Goal: Information Seeking & Learning: Learn about a topic

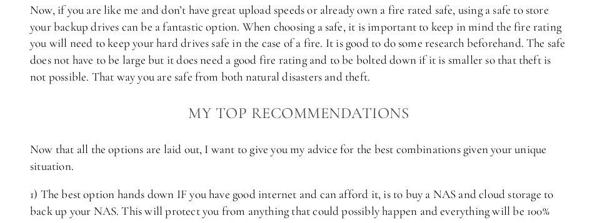
scroll to position [2312, 0]
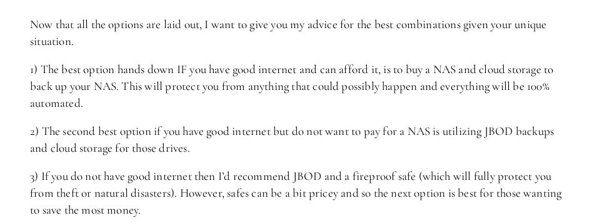
drag, startPoint x: 350, startPoint y: 118, endPoint x: 388, endPoint y: 68, distance: 62.9
drag, startPoint x: 388, startPoint y: 68, endPoint x: 236, endPoint y: 94, distance: 154.7
click at [236, 94] on p "1) The best option hands down IF you have good internet and can afford it, is t…" at bounding box center [298, 86] width 537 height 50
click at [249, 95] on p "1) The best option hands down IF you have good internet and can afford it, is t…" at bounding box center [298, 86] width 537 height 50
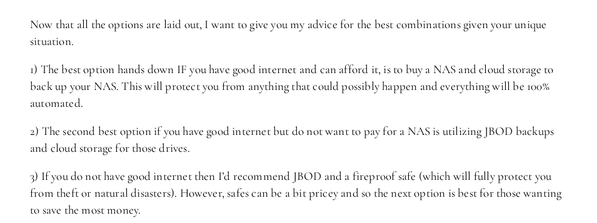
drag, startPoint x: 285, startPoint y: 57, endPoint x: 297, endPoint y: 116, distance: 60.7
drag, startPoint x: 297, startPoint y: 116, endPoint x: 266, endPoint y: 131, distance: 34.4
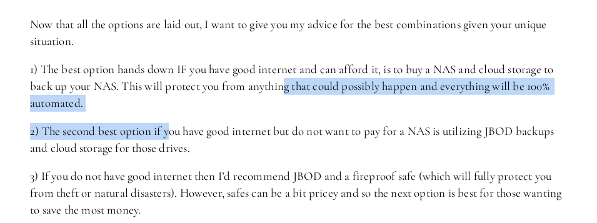
drag, startPoint x: 291, startPoint y: 109, endPoint x: 173, endPoint y: 129, distance: 119.1
click at [191, 111] on p "1) The best option hands down IF you have good internet and can afford it, is t…" at bounding box center [298, 86] width 537 height 50
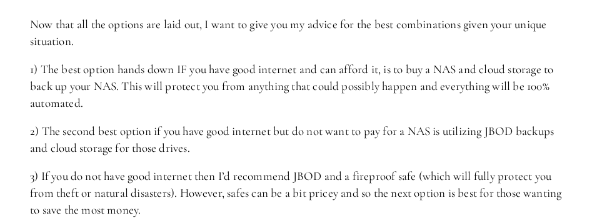
drag, startPoint x: 251, startPoint y: 114, endPoint x: 264, endPoint y: 167, distance: 54.0
drag, startPoint x: 264, startPoint y: 167, endPoint x: 265, endPoint y: 173, distance: 6.4
drag, startPoint x: 361, startPoint y: 169, endPoint x: 485, endPoint y: 126, distance: 130.8
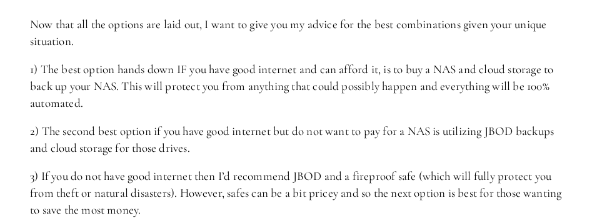
click at [356, 111] on p "1) The best option hands down IF you have good internet and can afford it, is t…" at bounding box center [298, 86] width 537 height 50
drag, startPoint x: 325, startPoint y: 133, endPoint x: 321, endPoint y: 153, distance: 20.3
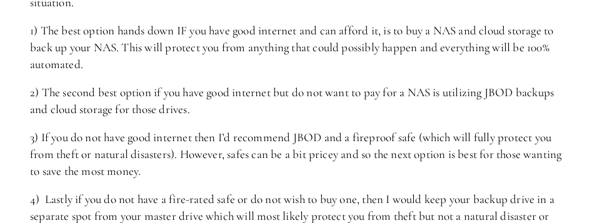
scroll to position [2437, 0]
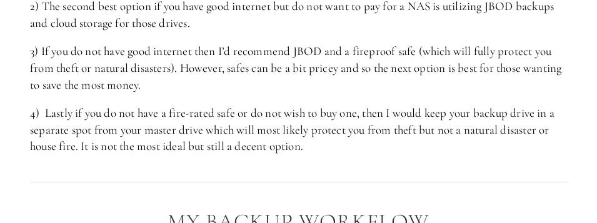
drag, startPoint x: 234, startPoint y: 47, endPoint x: 221, endPoint y: 95, distance: 49.7
drag, startPoint x: 221, startPoint y: 95, endPoint x: 207, endPoint y: 114, distance: 23.8
drag, startPoint x: 251, startPoint y: 104, endPoint x: 371, endPoint y: 171, distance: 136.8
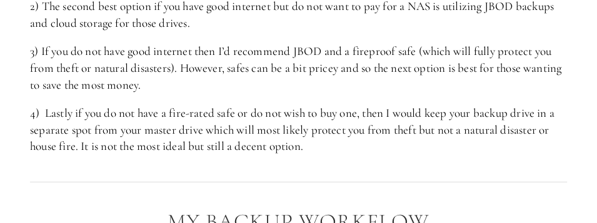
drag, startPoint x: 371, startPoint y: 171, endPoint x: 345, endPoint y: 189, distance: 31.4
click at [342, 189] on div at bounding box center [298, 183] width 558 height 34
drag, startPoint x: 376, startPoint y: 172, endPoint x: 392, endPoint y: 99, distance: 74.8
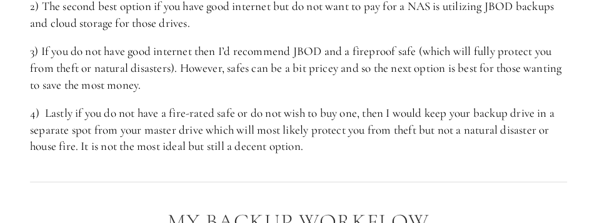
click at [248, 138] on p "4) Lastly if you do not have a fire-rated safe or do not wish to buy one, then …" at bounding box center [298, 130] width 537 height 50
click at [264, 121] on p "4) Lastly if you do not have a fire-rated safe or do not wish to buy one, then …" at bounding box center [298, 130] width 537 height 50
drag, startPoint x: 293, startPoint y: 106, endPoint x: 387, endPoint y: 197, distance: 131.3
drag, startPoint x: 387, startPoint y: 197, endPoint x: 196, endPoint y: 182, distance: 192.4
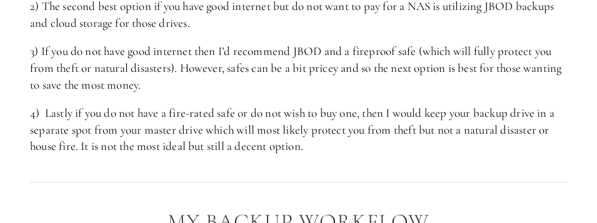
click at [196, 182] on div at bounding box center [298, 183] width 558 height 34
drag, startPoint x: 404, startPoint y: 174, endPoint x: 405, endPoint y: 103, distance: 71.3
click at [259, 152] on p "4) Lastly if you do not have a fire-rated safe or do not wish to buy one, then …" at bounding box center [298, 130] width 537 height 50
click at [339, 120] on p "4) Lastly if you do not have a fire-rated safe or do not wish to buy one, then …" at bounding box center [298, 130] width 537 height 50
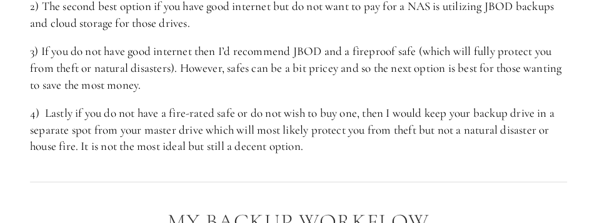
drag, startPoint x: 365, startPoint y: 106, endPoint x: 349, endPoint y: 174, distance: 70.6
drag, startPoint x: 349, startPoint y: 174, endPoint x: 284, endPoint y: 206, distance: 71.5
click at [284, 199] on div at bounding box center [298, 183] width 558 height 34
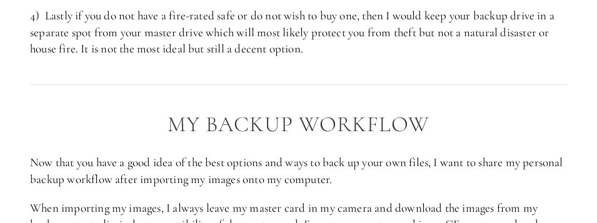
scroll to position [2625, 0]
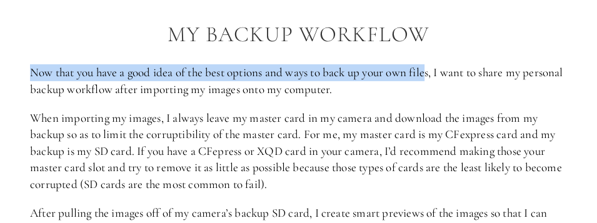
drag, startPoint x: 12, startPoint y: 73, endPoint x: 432, endPoint y: 83, distance: 420.1
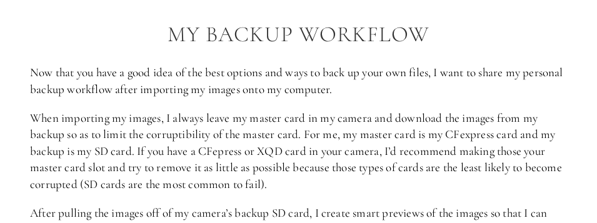
drag, startPoint x: 432, startPoint y: 83, endPoint x: 409, endPoint y: 106, distance: 32.7
click at [409, 97] on p "Now that you have a good idea of the best options and ways to back up your own …" at bounding box center [298, 80] width 537 height 33
drag, startPoint x: 416, startPoint y: 105, endPoint x: 377, endPoint y: 206, distance: 107.8
click at [337, 184] on p "When importing my images, I always leave my master card in my camera and downlo…" at bounding box center [298, 151] width 537 height 83
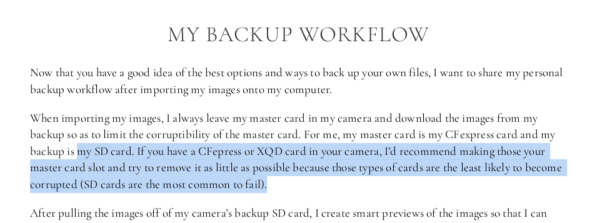
drag, startPoint x: 340, startPoint y: 207, endPoint x: 81, endPoint y: 163, distance: 262.4
click at [81, 163] on p "When importing my images, I always leave my master card in my camera and downlo…" at bounding box center [298, 151] width 537 height 83
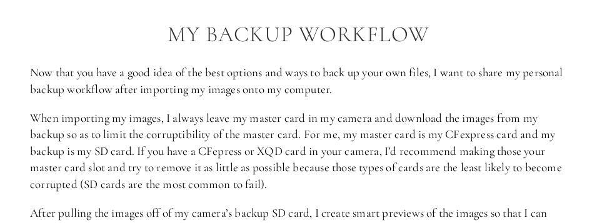
drag, startPoint x: 81, startPoint y: 163, endPoint x: 73, endPoint y: 158, distance: 9.5
click at [73, 158] on p "When importing my images, I always leave my master card in my camera and downlo…" at bounding box center [298, 151] width 537 height 83
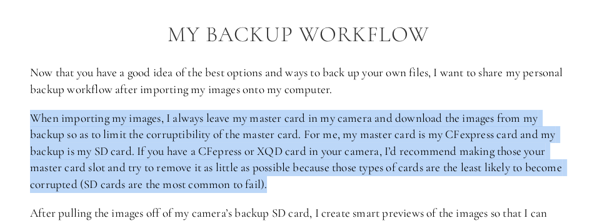
drag, startPoint x: 26, startPoint y: 129, endPoint x: 376, endPoint y: 205, distance: 358.0
click at [373, 193] on p "When importing my images, I always leave my master card in my camera and downlo…" at bounding box center [298, 151] width 537 height 83
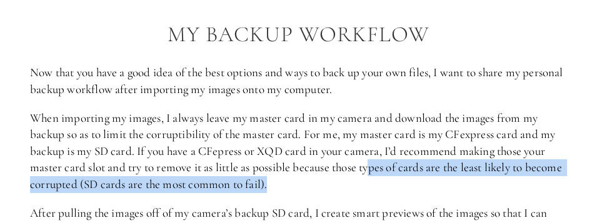
drag, startPoint x: 369, startPoint y: 206, endPoint x: 376, endPoint y: 186, distance: 20.4
click at [376, 186] on p "When importing my images, I always leave my master card in my camera and downlo…" at bounding box center [298, 151] width 537 height 83
drag, startPoint x: 376, startPoint y: 186, endPoint x: 334, endPoint y: 202, distance: 44.1
click at [334, 193] on p "When importing my images, I always leave my master card in my camera and downlo…" at bounding box center [298, 151] width 537 height 83
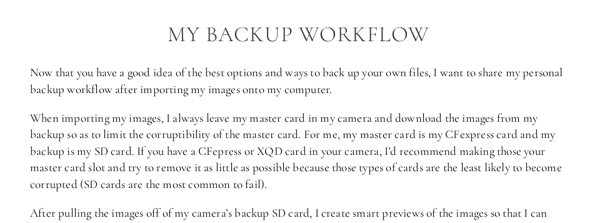
drag, startPoint x: 334, startPoint y: 202, endPoint x: 289, endPoint y: 214, distance: 46.5
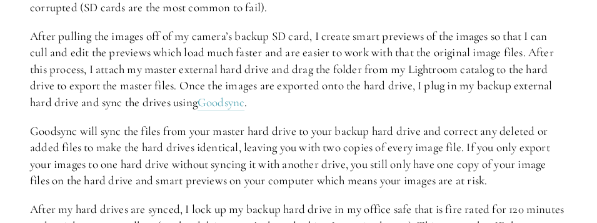
scroll to position [2812, 0]
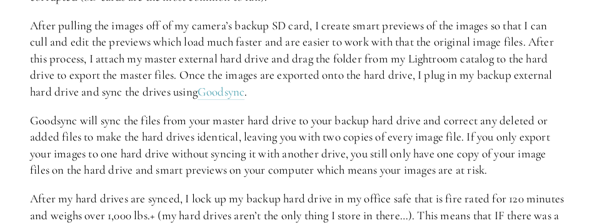
click at [406, 101] on p "After pulling the images off of my camera’s backup SD card, I create smart prev…" at bounding box center [298, 58] width 537 height 83
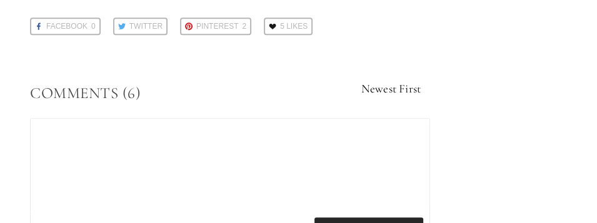
scroll to position [3812, 0]
